Goal: Navigation & Orientation: Find specific page/section

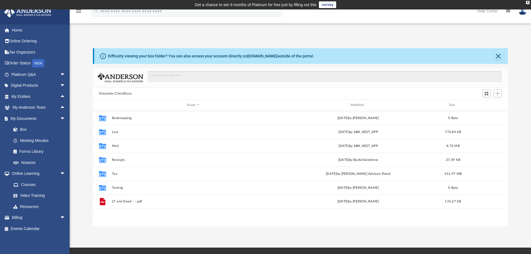
scroll to position [123, 411]
click at [18, 29] on link "Home" at bounding box center [39, 30] width 70 height 11
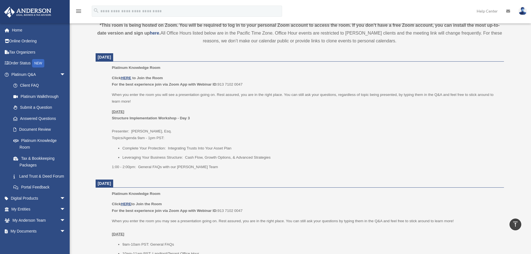
scroll to position [203, 0]
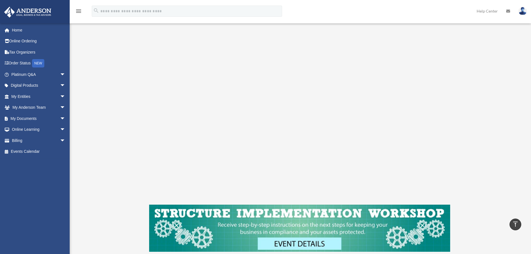
scroll to position [251, 0]
